Goal: Check status: Check status

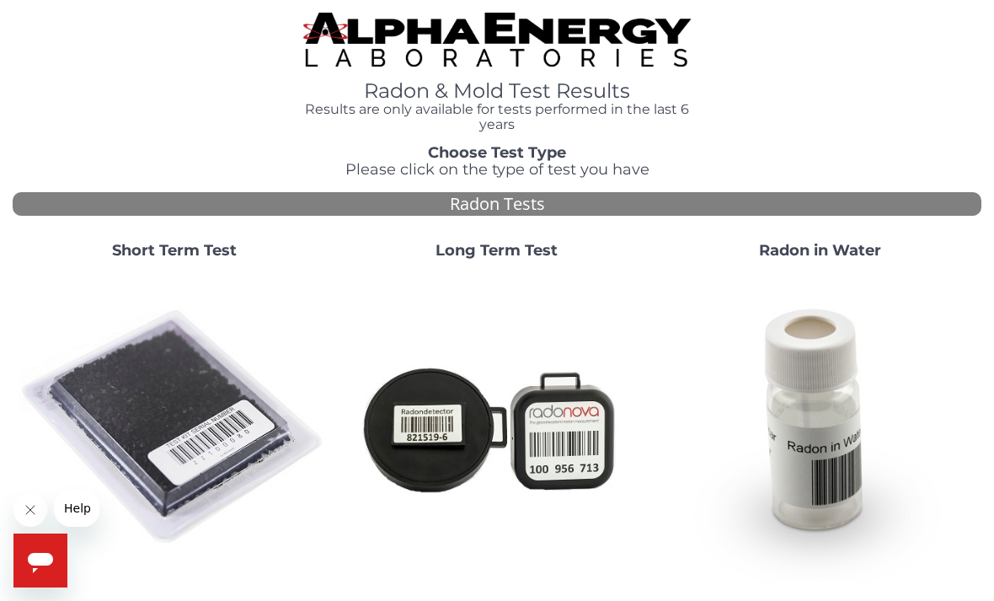
click at [115, 401] on img at bounding box center [173, 427] width 309 height 309
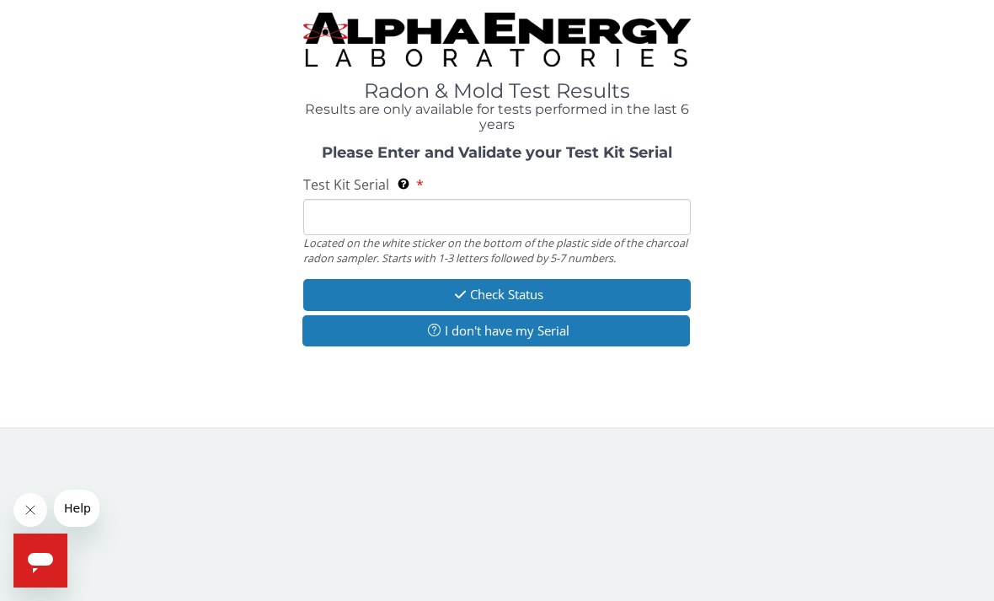
click at [354, 222] on input "Test Kit Serial Located on the white sticker on the bottom of the plastic side …" at bounding box center [497, 217] width 388 height 36
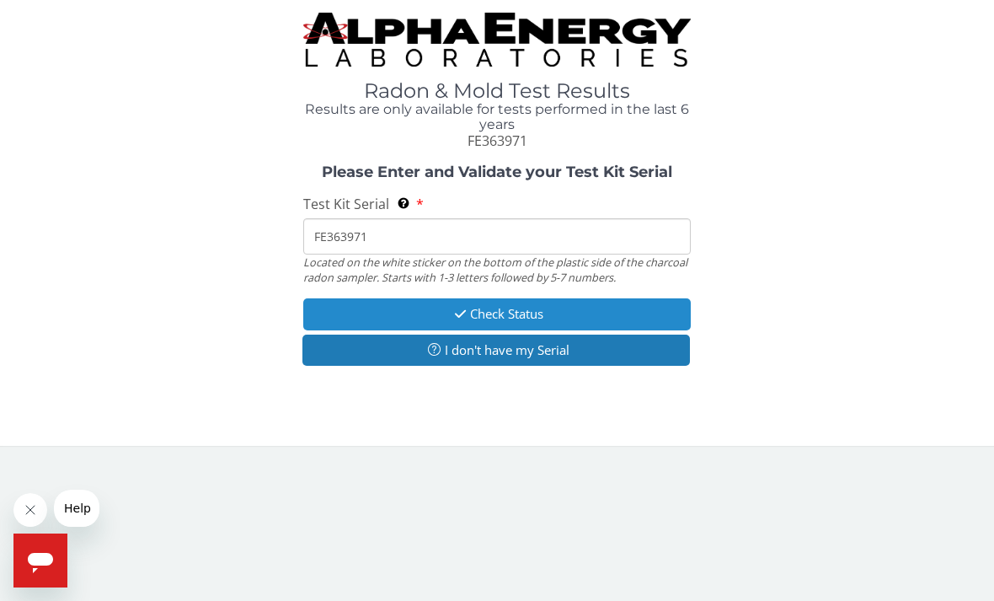
type input "FE363971"
click at [543, 298] on button "Check Status" at bounding box center [497, 313] width 388 height 31
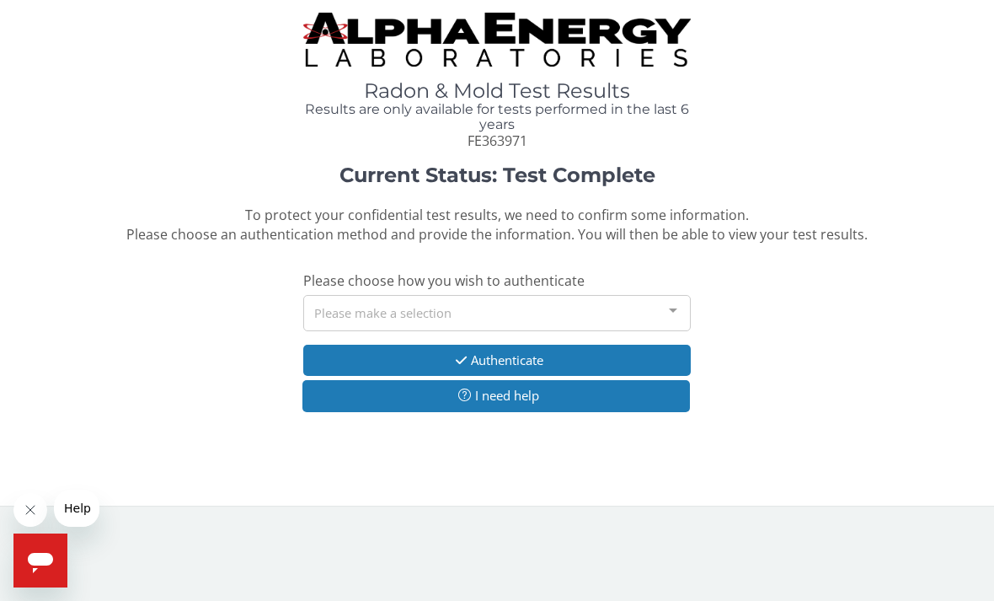
click at [346, 300] on div "Please make a selection" at bounding box center [497, 313] width 388 height 36
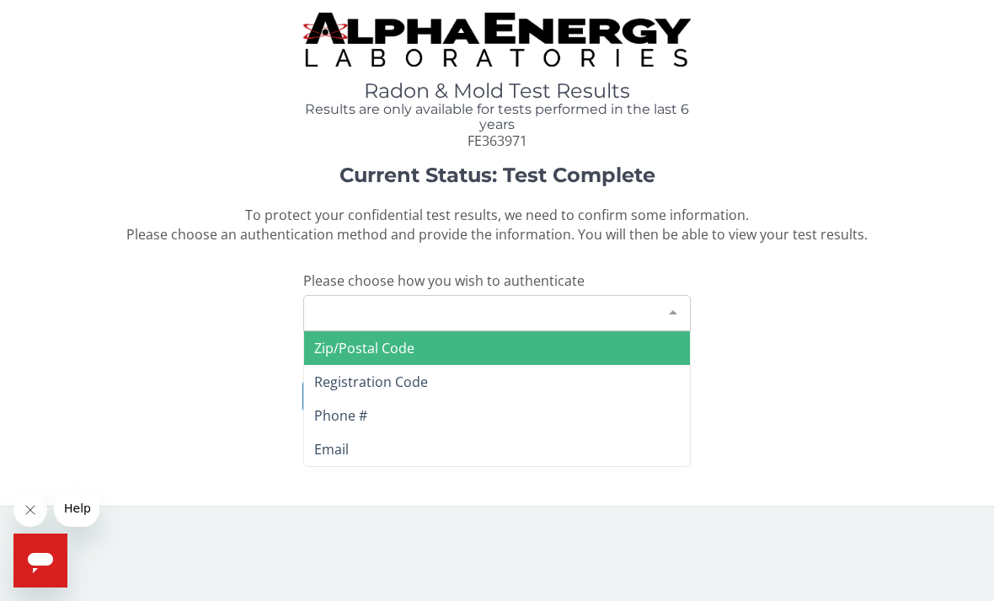
click at [340, 339] on span "Zip/Postal Code" at bounding box center [364, 348] width 100 height 19
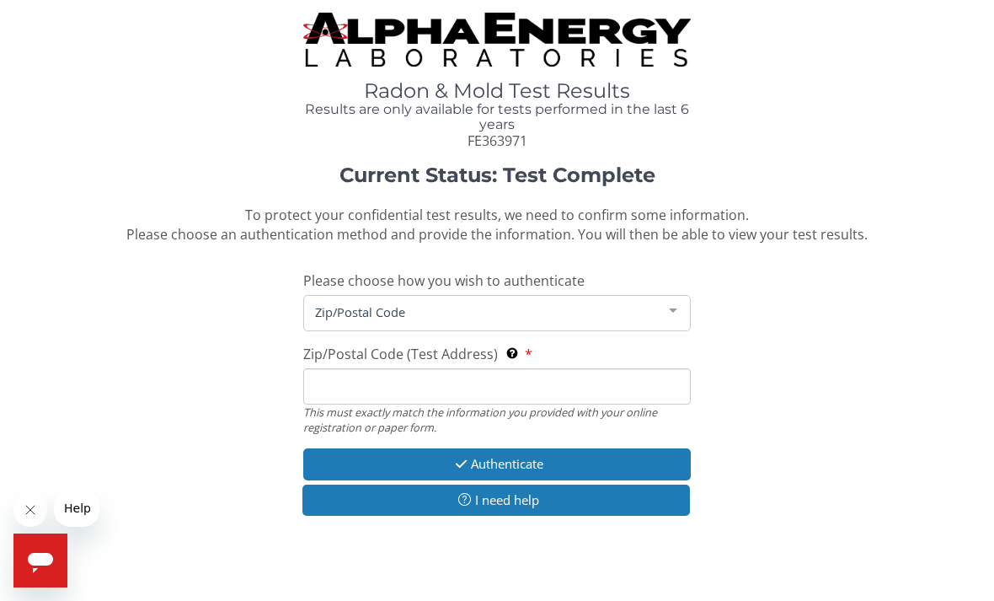
click at [327, 378] on input "Zip/Postal Code (Test Address) This must exactly match the information you prov…" at bounding box center [497, 386] width 388 height 36
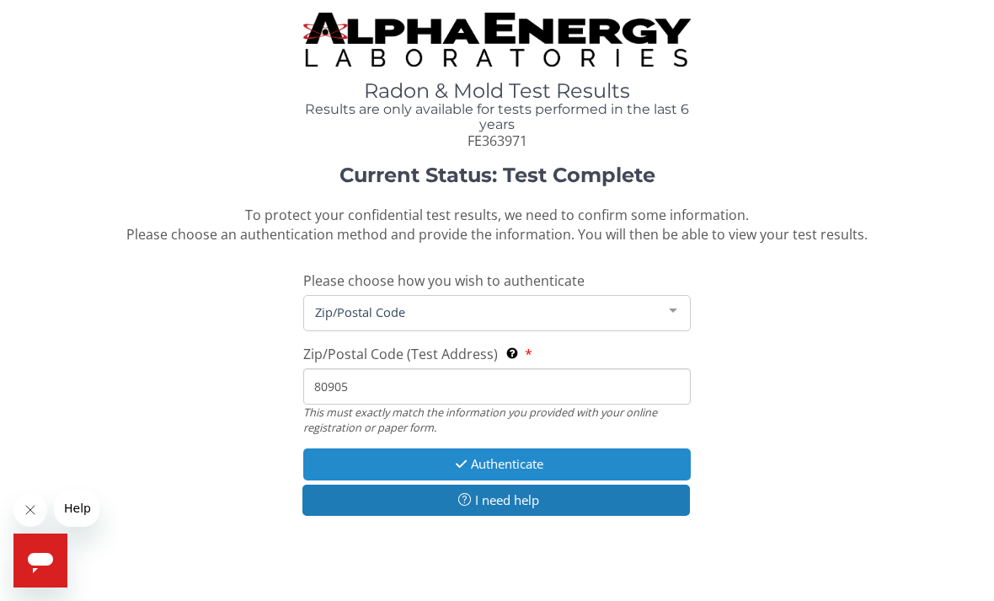
type input "80905"
click at [442, 456] on button "Authenticate" at bounding box center [497, 463] width 388 height 31
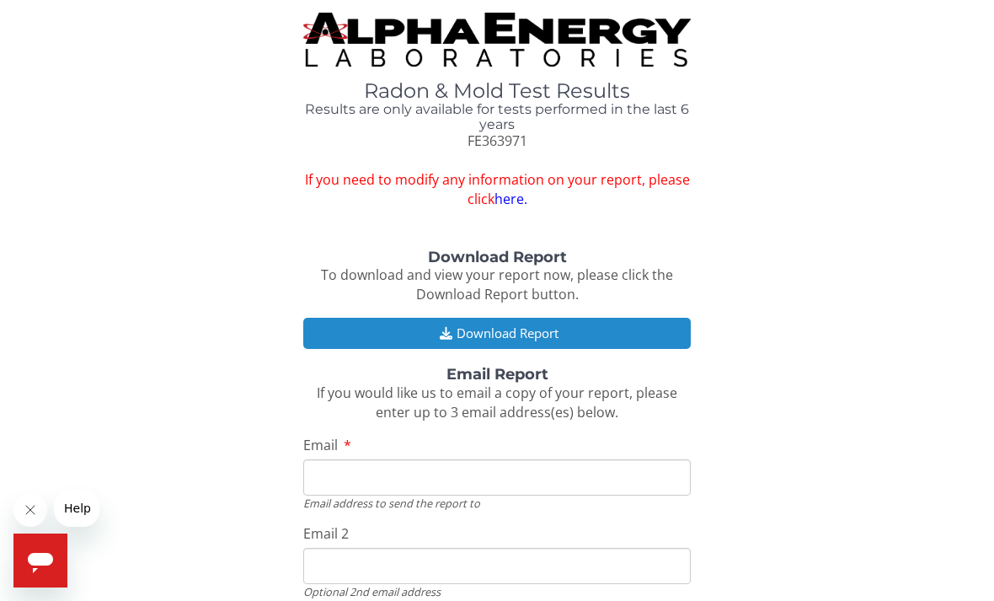
click at [371, 319] on button "Download Report" at bounding box center [497, 333] width 388 height 31
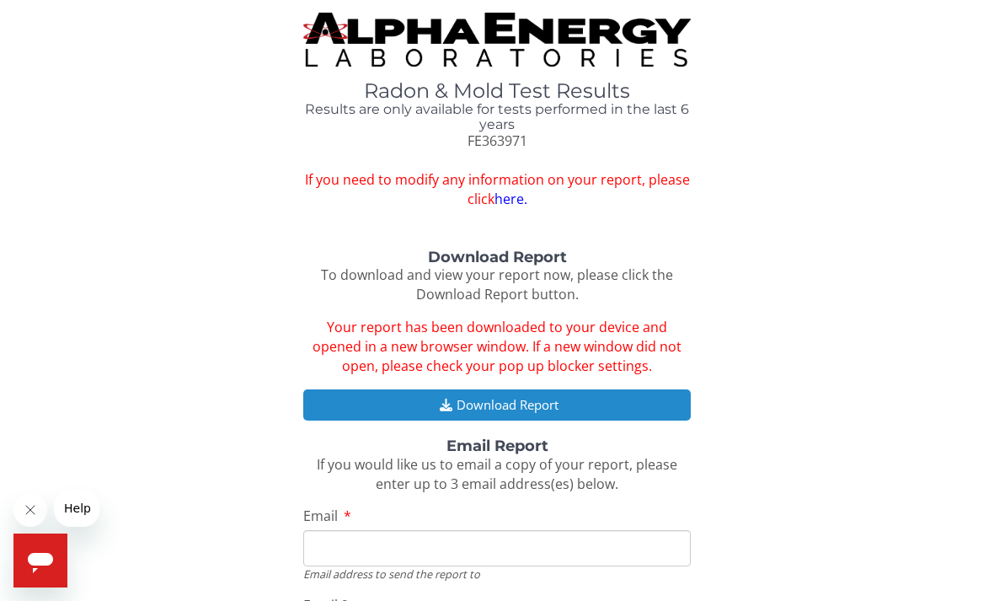
click at [522, 389] on button "Download Report" at bounding box center [497, 404] width 388 height 31
